Goal: Transaction & Acquisition: Purchase product/service

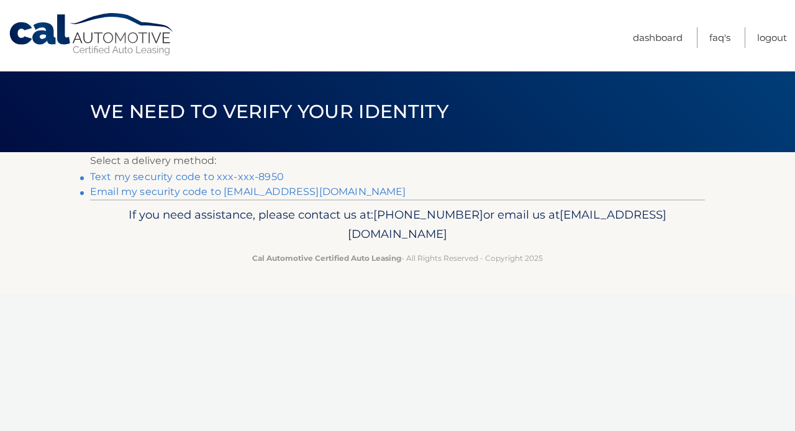
click at [208, 176] on link "Text my security code to xxx-xxx-8950" at bounding box center [187, 177] width 194 height 12
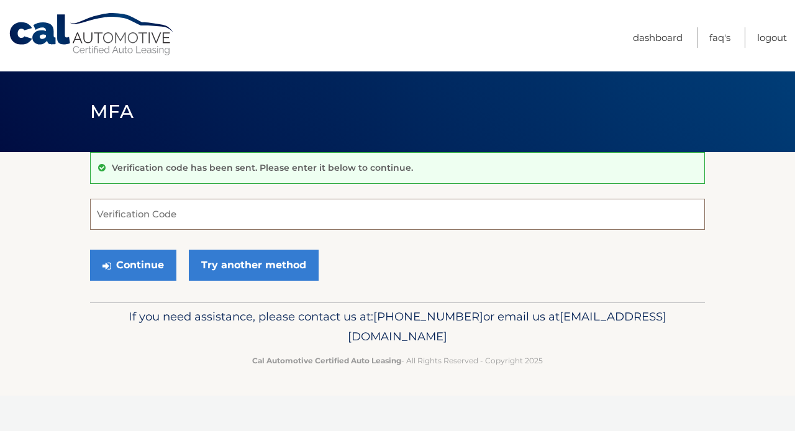
click at [112, 222] on input "Verification Code" at bounding box center [397, 214] width 615 height 31
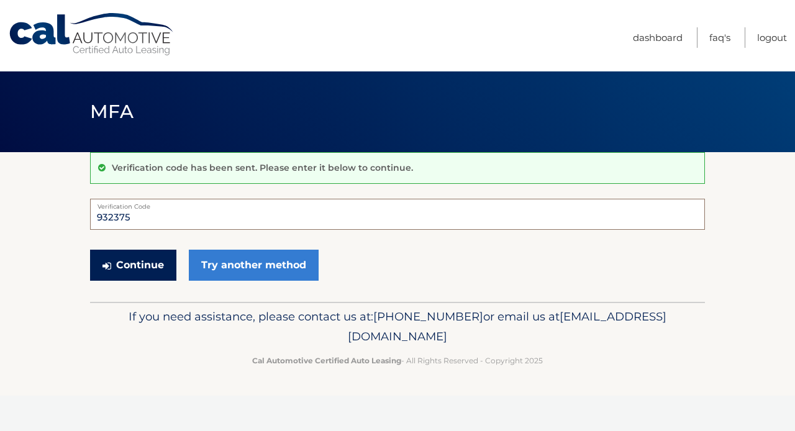
type input "932375"
click at [136, 266] on button "Continue" at bounding box center [133, 265] width 86 height 31
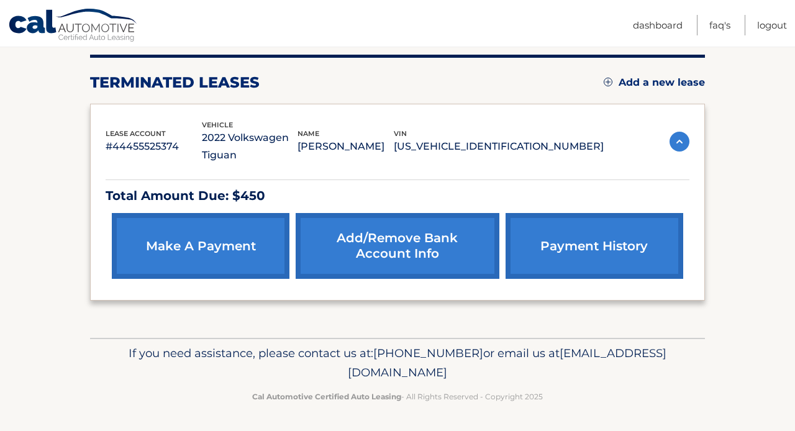
scroll to position [153, 0]
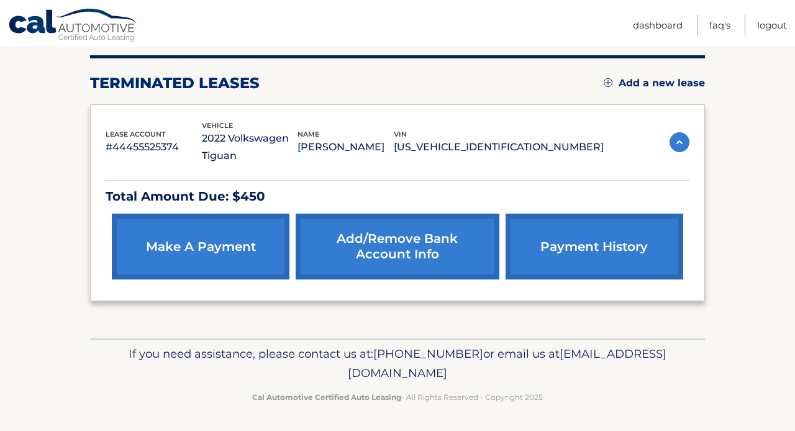
click at [211, 249] on link "make a payment" at bounding box center [201, 247] width 178 height 66
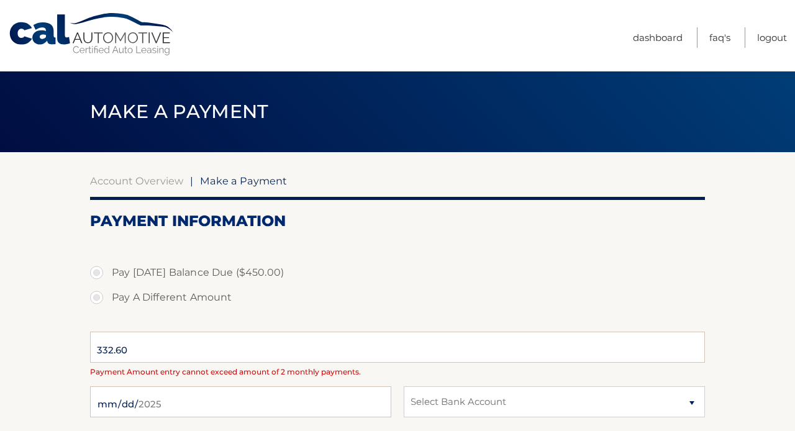
select select "NTM0MDhkNDYtNWY1Yy00YjM1LWE1MDktNmNmNDFjYjNiMmNi"
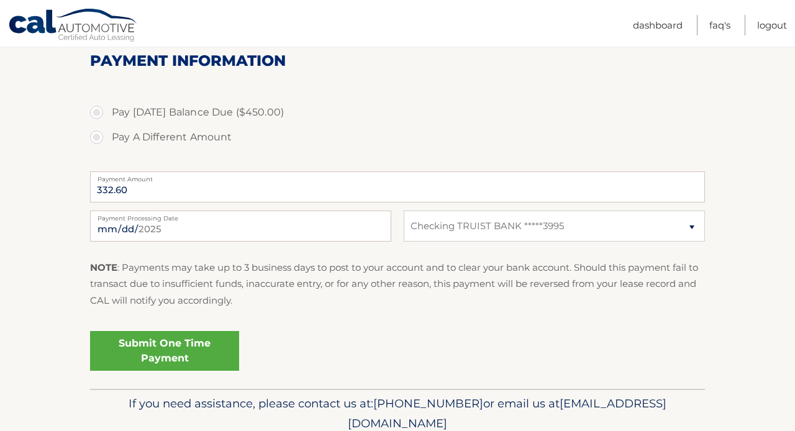
scroll to position [149, 0]
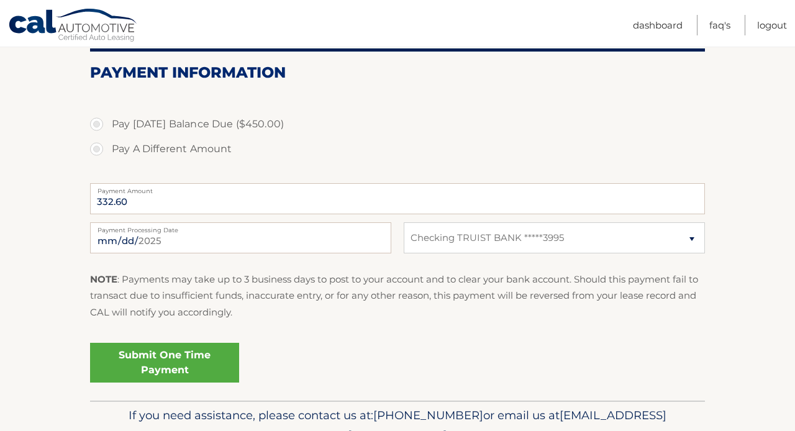
click at [165, 190] on label "Payment Amount" at bounding box center [397, 188] width 615 height 10
click at [165, 190] on input "332.60" at bounding box center [397, 198] width 615 height 31
click at [681, 196] on input "332.60" at bounding box center [397, 198] width 615 height 31
click at [177, 360] on link "Submit One Time Payment" at bounding box center [164, 363] width 149 height 40
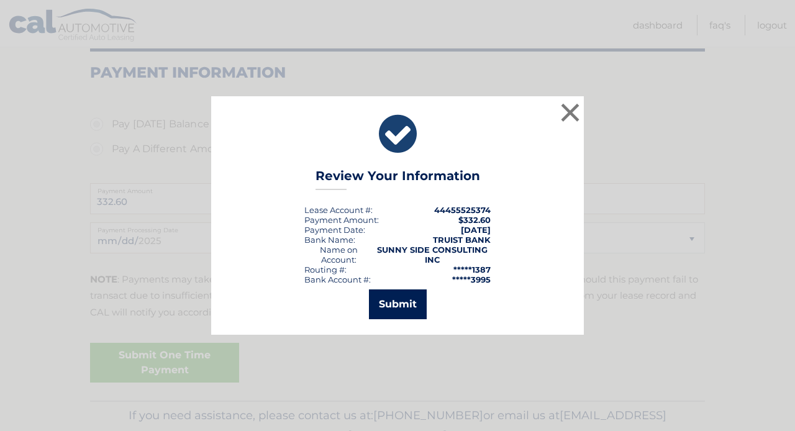
click at [408, 300] on button "Submit" at bounding box center [398, 305] width 58 height 30
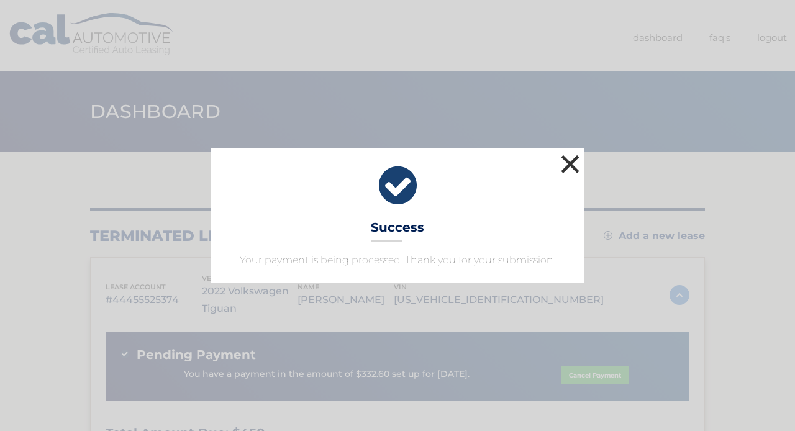
click at [570, 163] on button "×" at bounding box center [570, 164] width 25 height 25
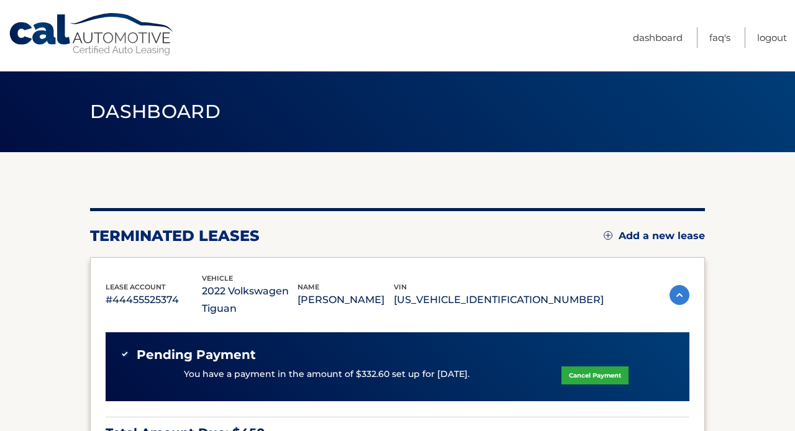
click at [71, 288] on section "You are registered for this site, but you haven't enrolled in online payments. …" at bounding box center [397, 363] width 795 height 423
click at [776, 35] on link "Logout" at bounding box center [773, 37] width 30 height 21
